Goal: Communication & Community: Answer question/provide support

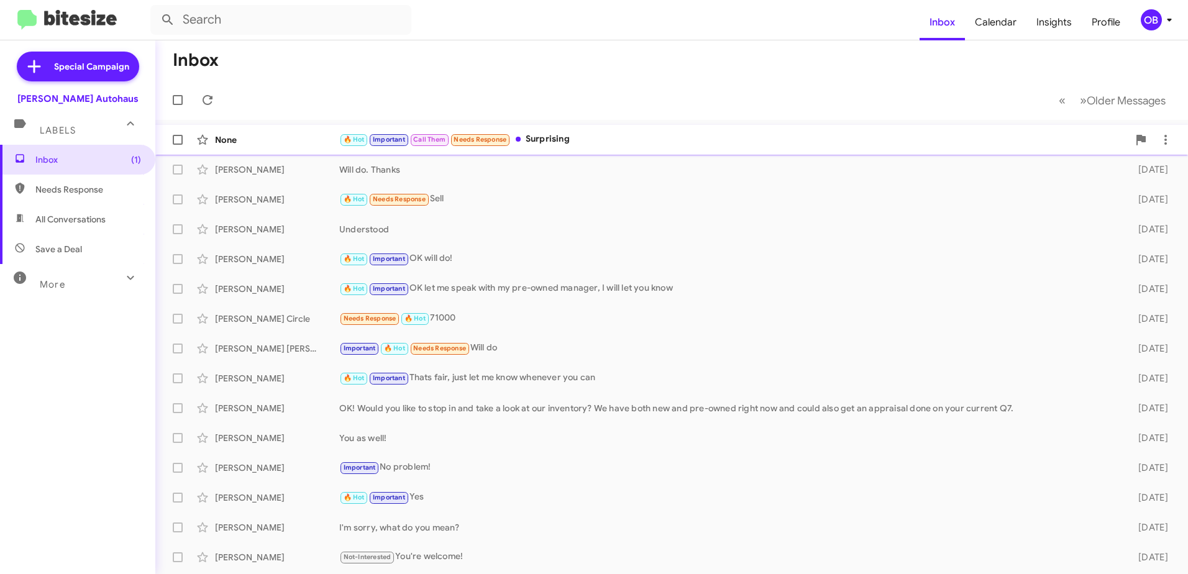
click at [752, 140] on div "🔥 Hot Important Call Them Needs Response Surprising" at bounding box center [733, 139] width 789 height 14
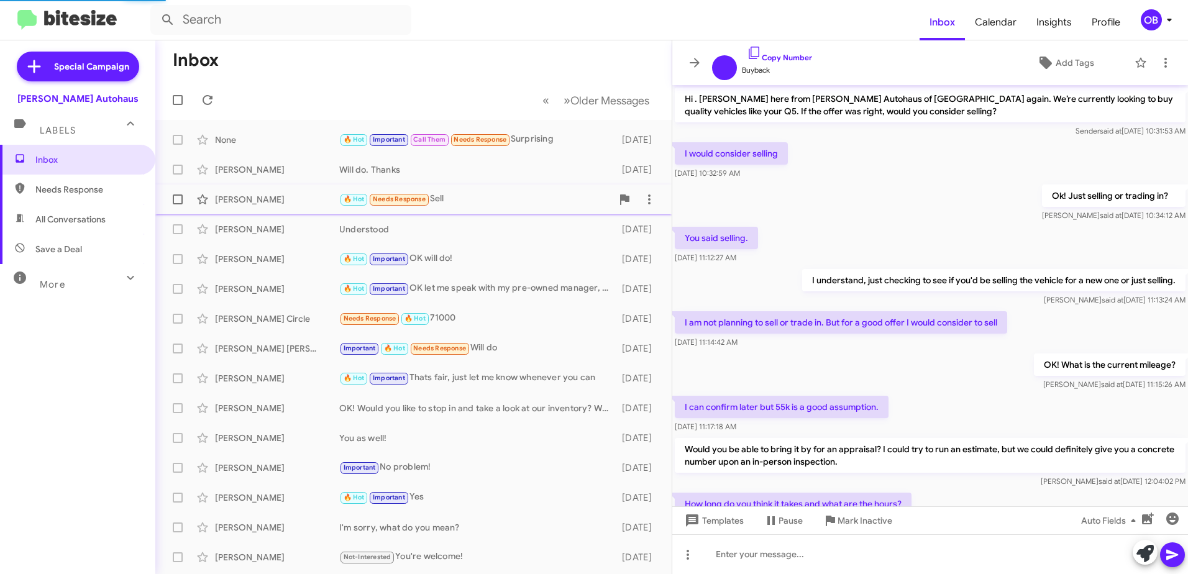
scroll to position [548, 0]
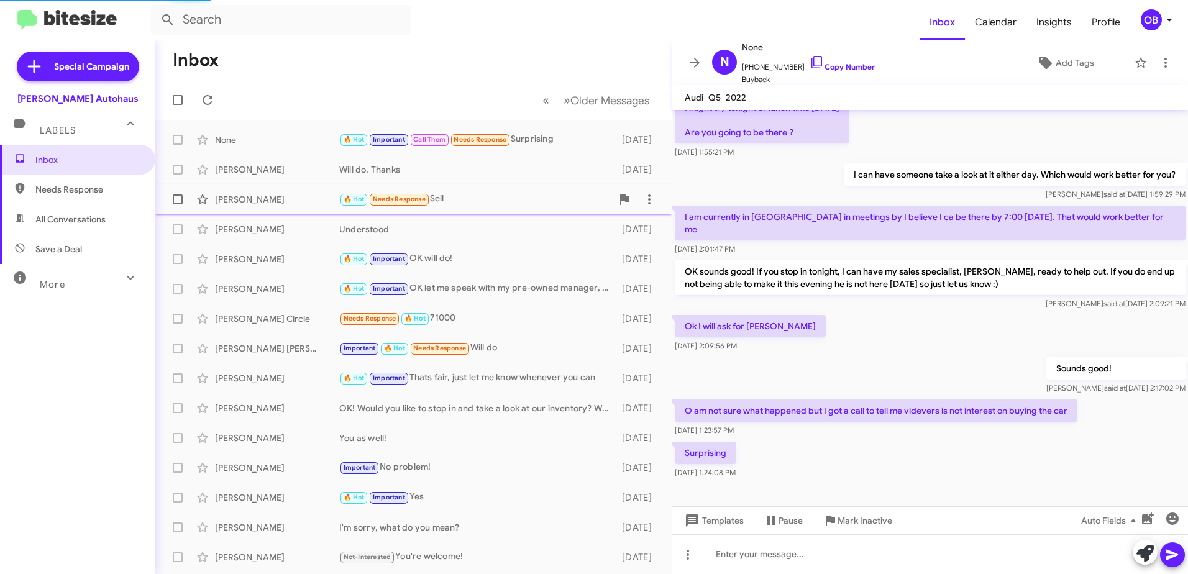
click at [464, 201] on div "🔥 Hot Needs Response Sell" at bounding box center [475, 199] width 273 height 14
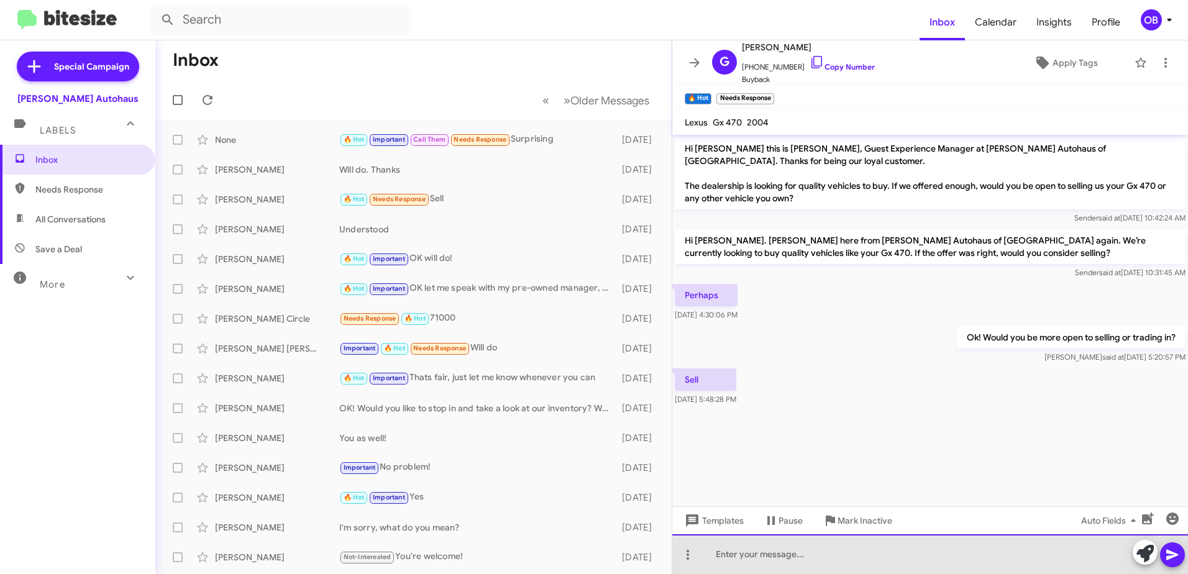
click at [785, 558] on div at bounding box center [930, 554] width 516 height 40
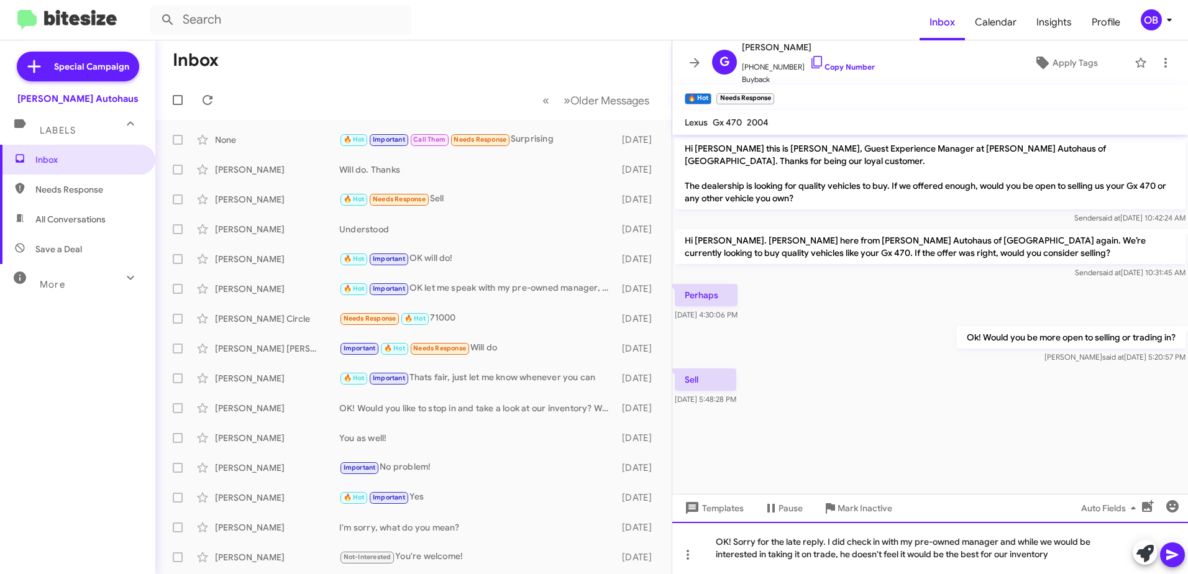
click at [983, 559] on div "OK! Sorry for the late reply. I did check in with my pre-owned manager and whil…" at bounding box center [930, 548] width 516 height 52
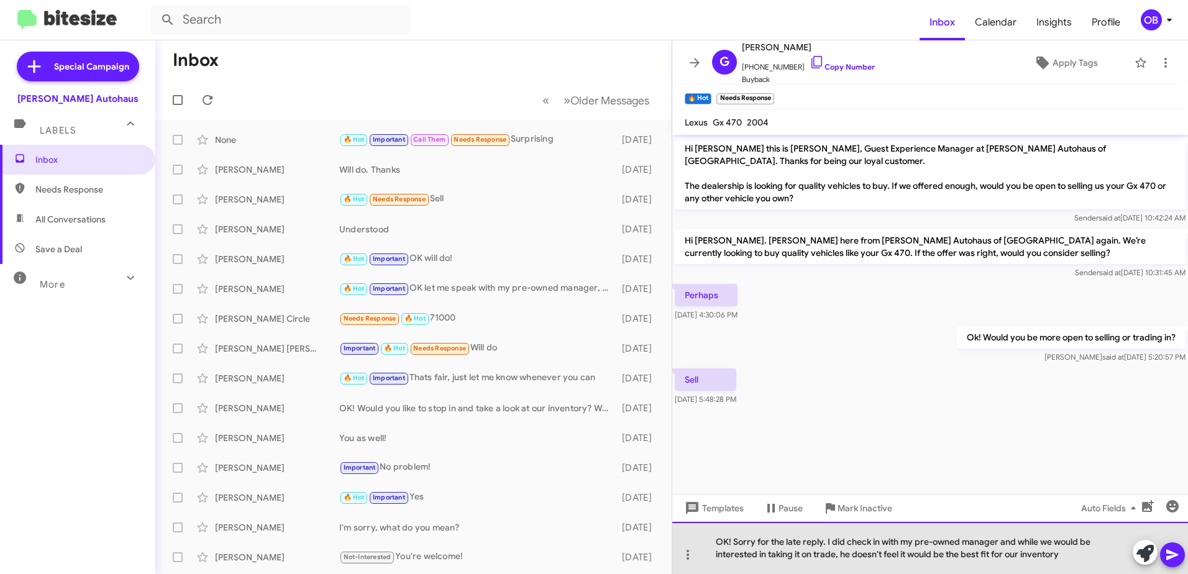
click at [1024, 556] on div "OK! Sorry for the late reply. I did check in with my pre-owned manager and whil…" at bounding box center [930, 548] width 516 height 52
click at [1095, 558] on div "OK! Sorry for the late reply. I did check in with my pre-owned manager and whil…" at bounding box center [930, 548] width 516 height 52
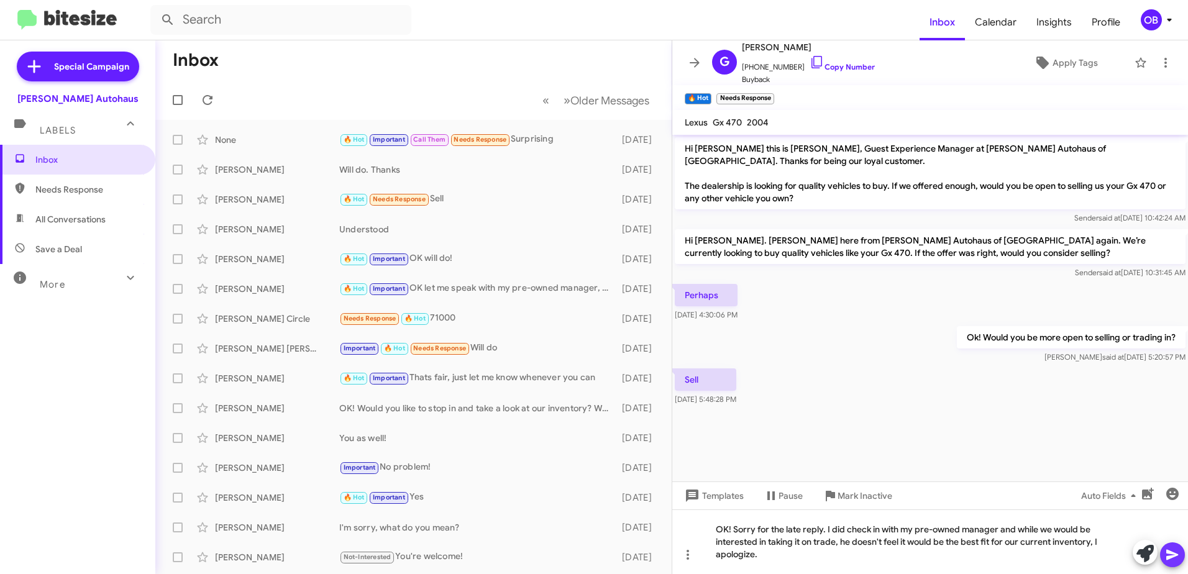
click at [1178, 560] on icon at bounding box center [1172, 555] width 15 height 15
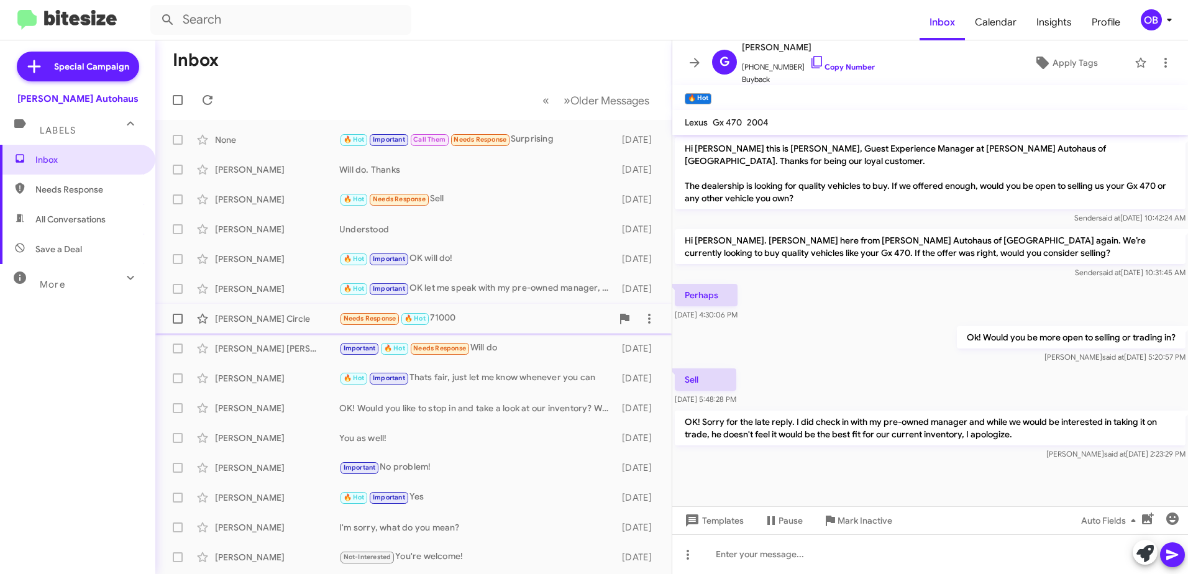
click at [471, 315] on div "Needs Response 🔥 Hot 71000" at bounding box center [475, 318] width 273 height 14
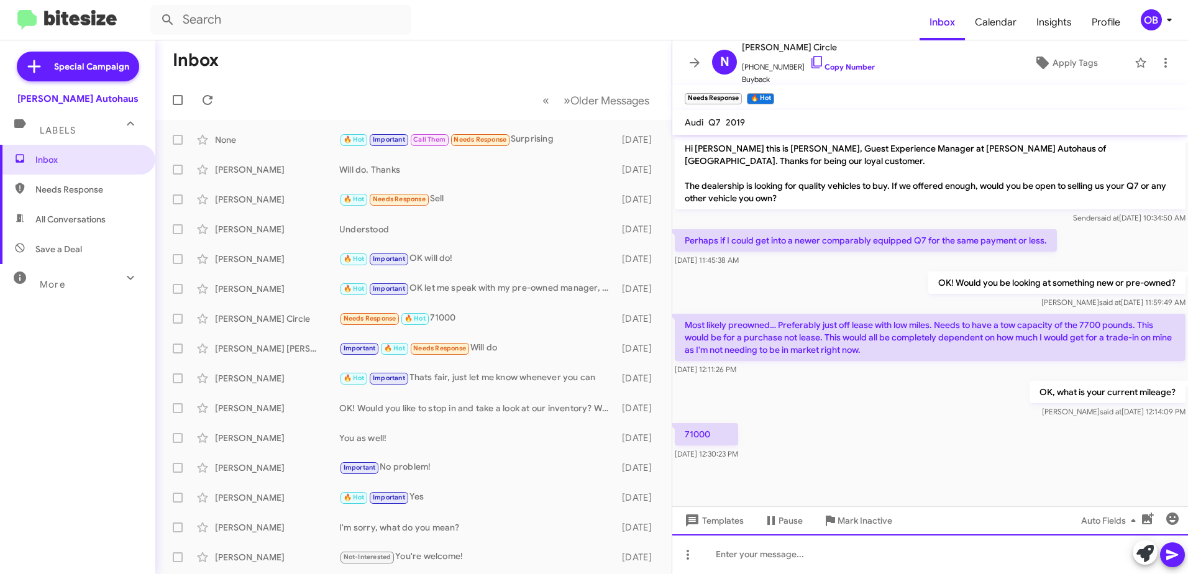
click at [800, 563] on div at bounding box center [930, 554] width 516 height 40
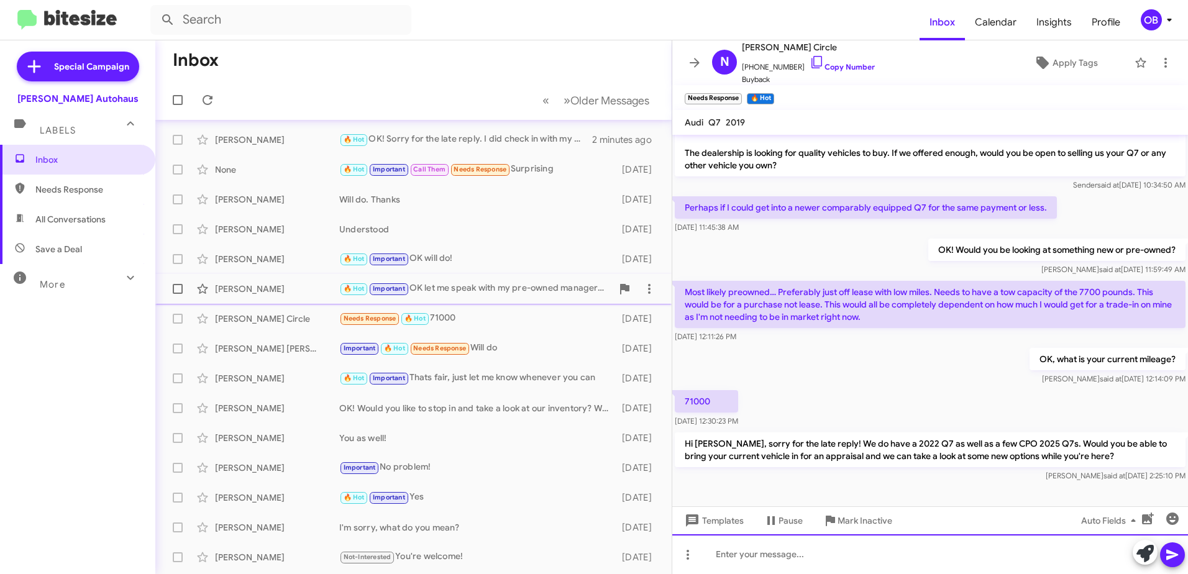
scroll to position [62, 0]
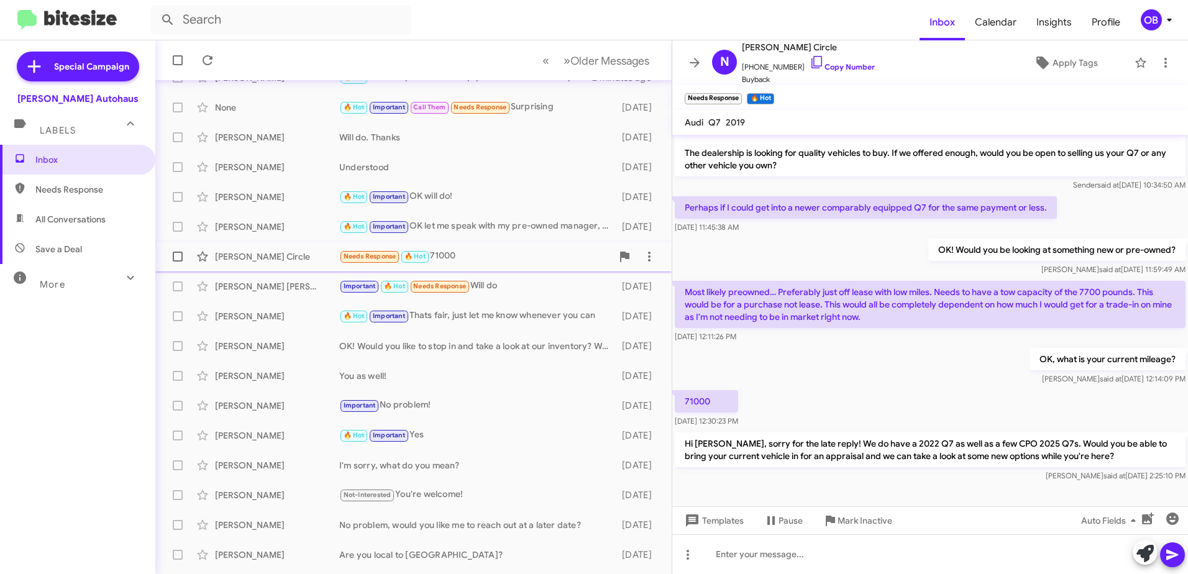
click at [444, 255] on div "Needs Response 🔥 Hot 71000" at bounding box center [475, 256] width 273 height 14
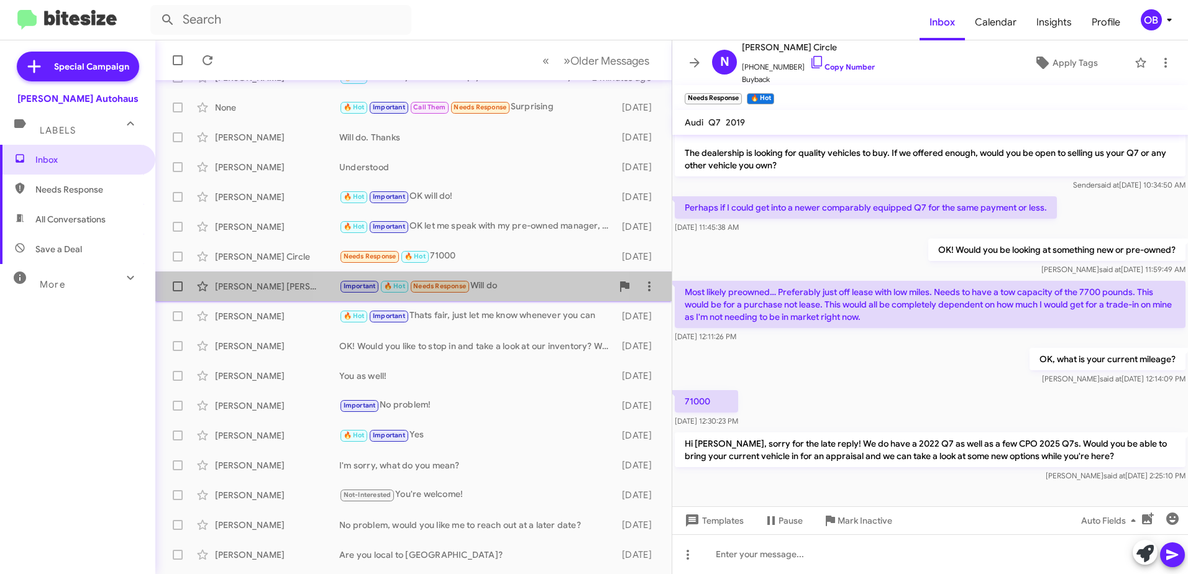
click at [481, 283] on div "Important 🔥 Hot Needs Response Will do" at bounding box center [475, 286] width 273 height 14
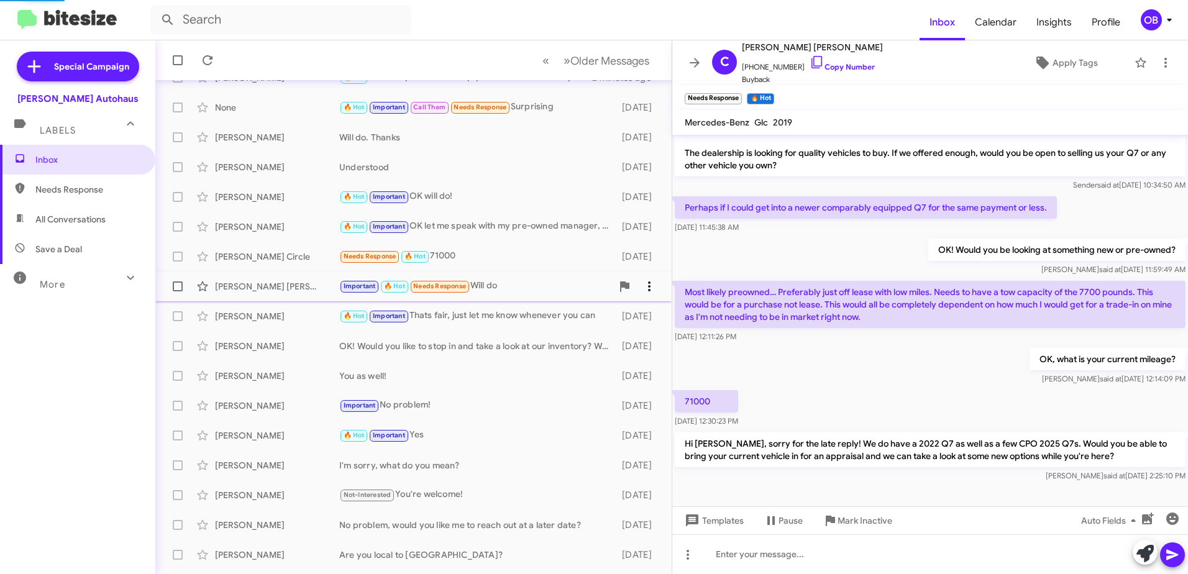
scroll to position [235, 0]
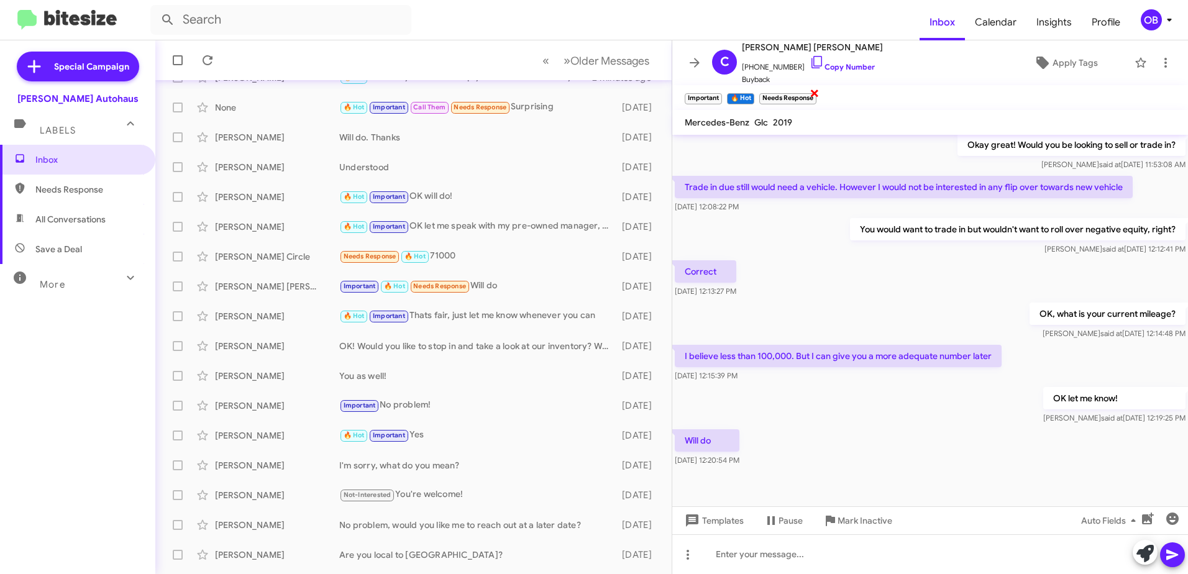
click at [818, 94] on span "×" at bounding box center [815, 92] width 10 height 15
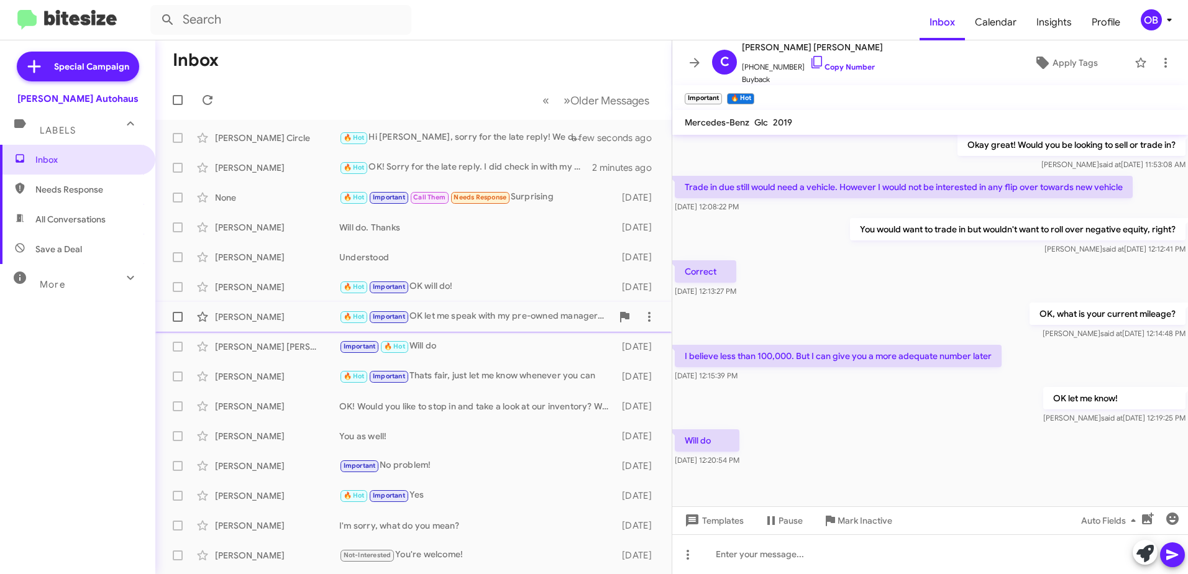
scroll to position [0, 0]
click at [541, 198] on div "🔥 Hot Important Call Them Needs Response Surprising" at bounding box center [475, 199] width 273 height 14
